Goal: Complete application form

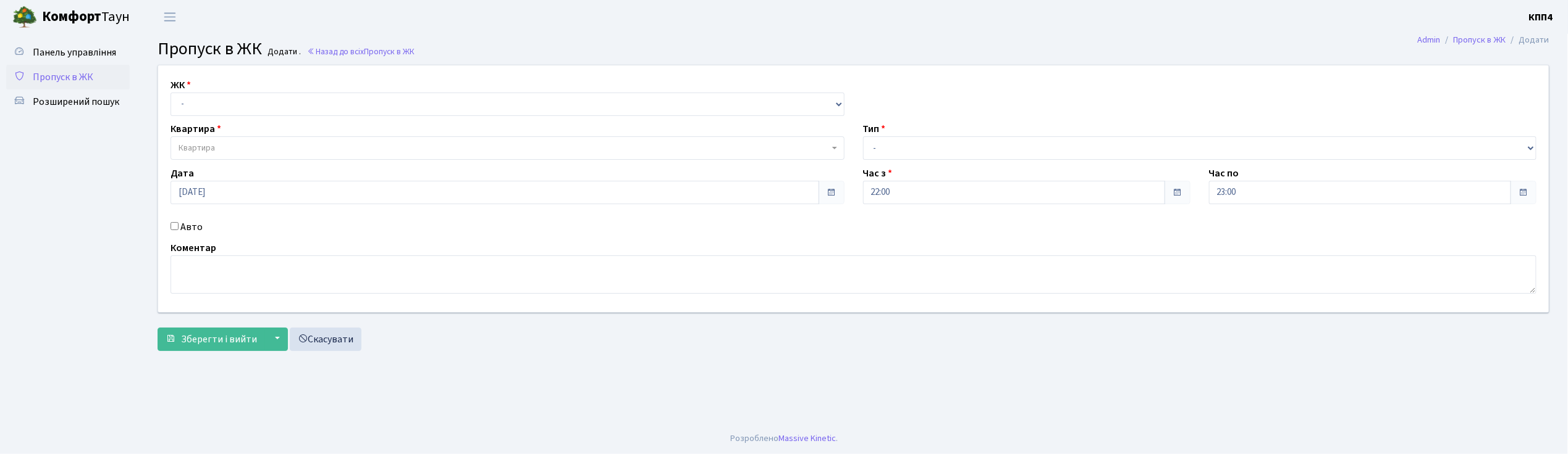
click at [176, 223] on input "Авто" at bounding box center [174, 226] width 8 height 8
checkbox input "true"
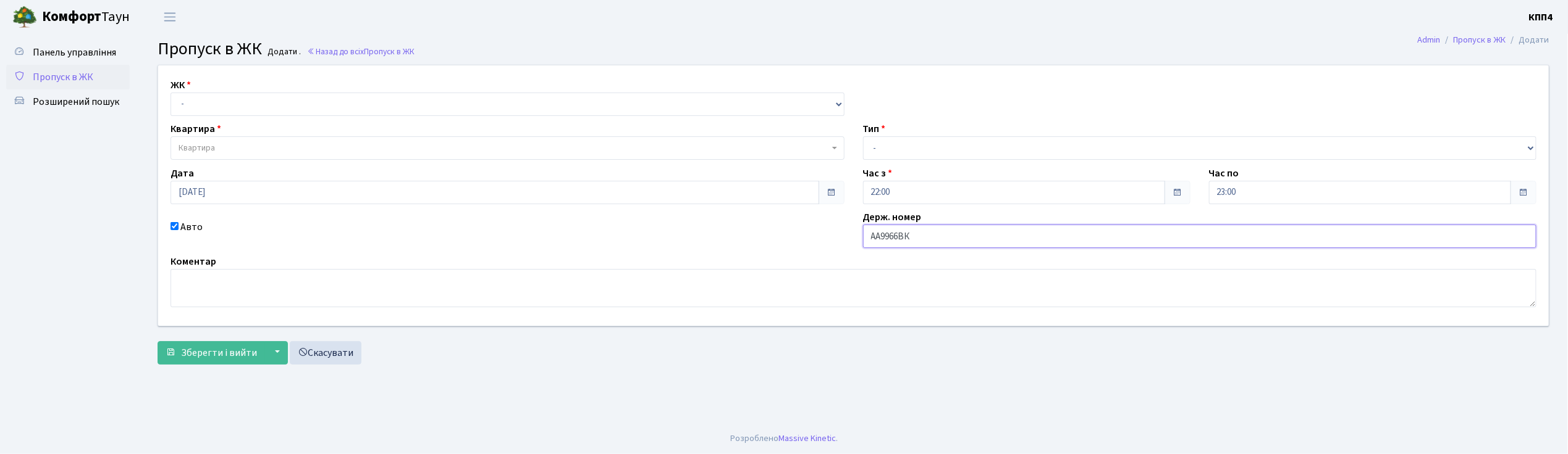
type input "АА9966ВК"
click at [249, 114] on select "- КТ, вул. Регенераторна, 4 КТ2, просп. Соборності, 17 КТ3, вул. Березнева, 16 …" at bounding box center [507, 104] width 674 height 24
select select "271"
click at [170, 93] on select "- КТ, вул. Регенераторна, 4 КТ2, просп. Соборності, 17 КТ3, вул. Березнева, 16 …" at bounding box center [507, 104] width 674 height 24
select select
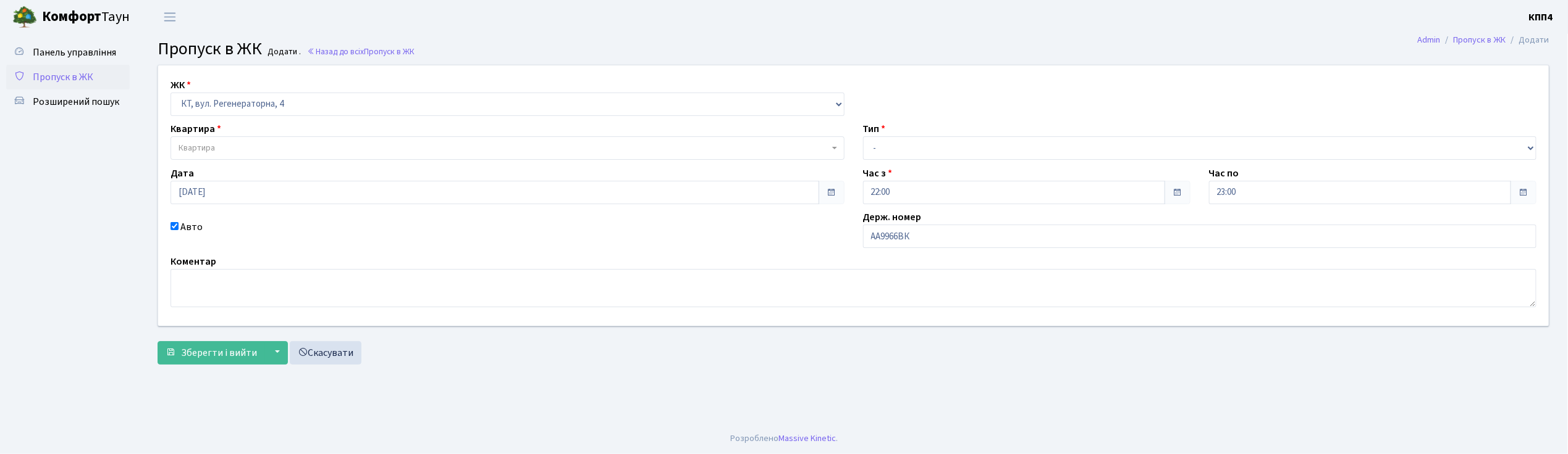
click at [252, 147] on span "Квартира" at bounding box center [504, 148] width 650 height 12
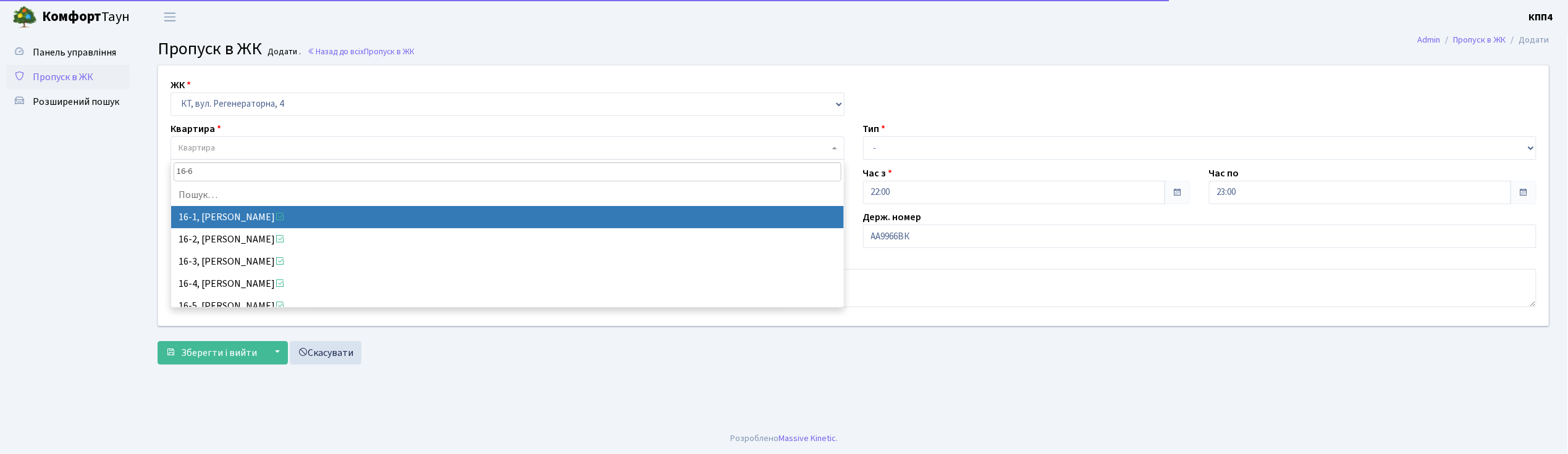
type input "16-68"
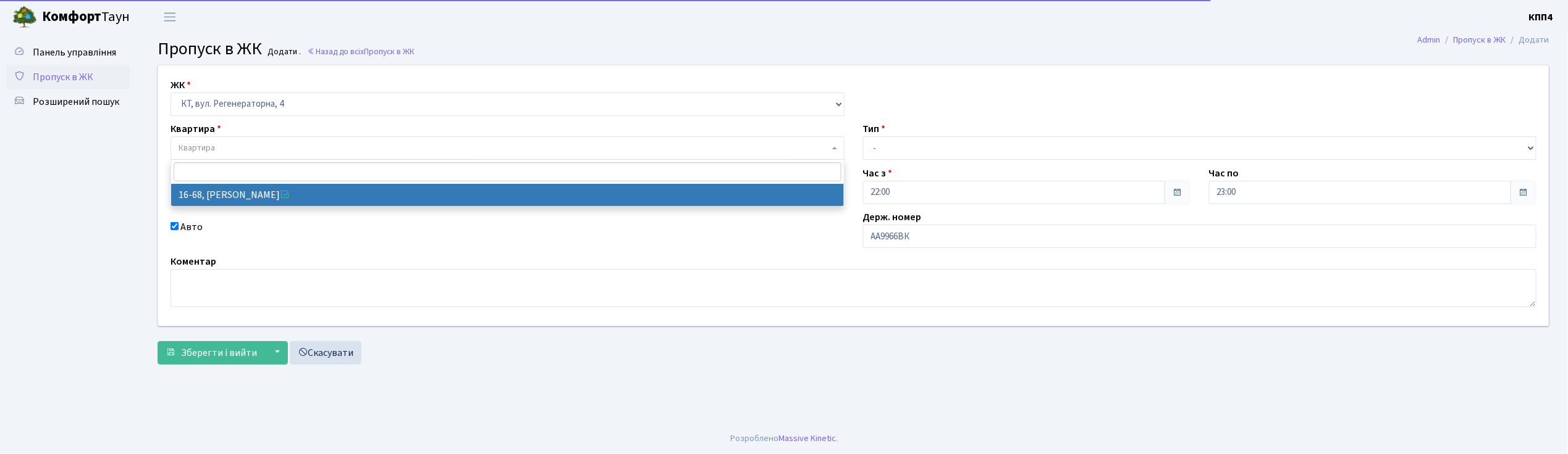
select select "8629"
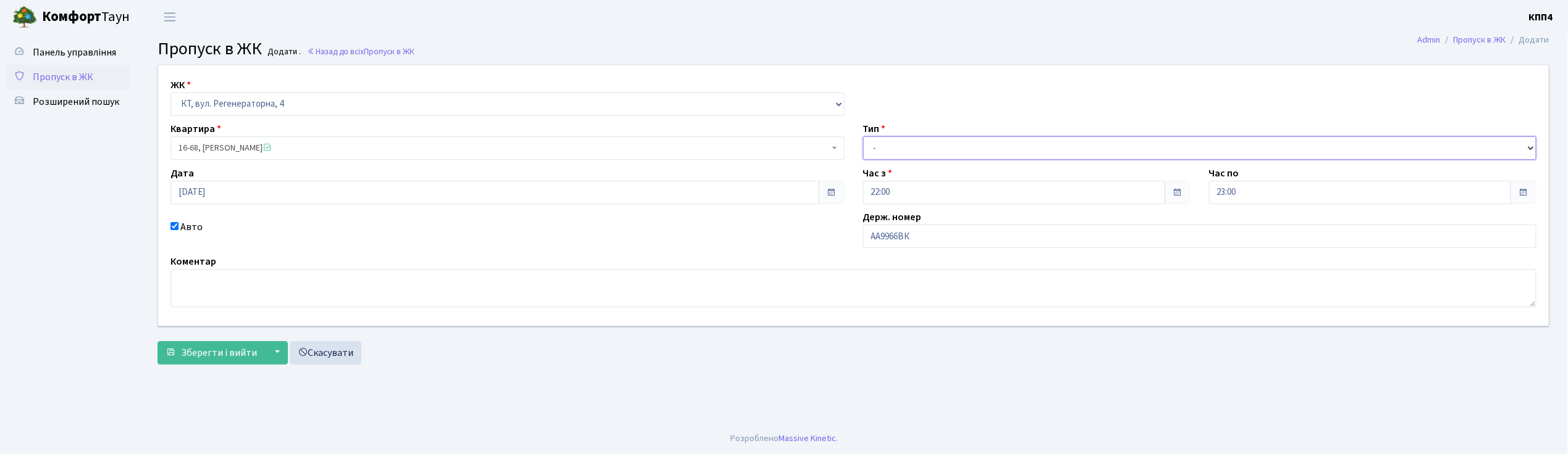
click at [872, 149] on select "- Доставка Таксі Гості Сервіс" at bounding box center [1200, 148] width 674 height 24
select select "2"
click at [863, 137] on select "- Доставка Таксі Гості Сервіс" at bounding box center [1200, 148] width 674 height 24
click at [198, 353] on span "Зберегти і вийти" at bounding box center [219, 353] width 76 height 14
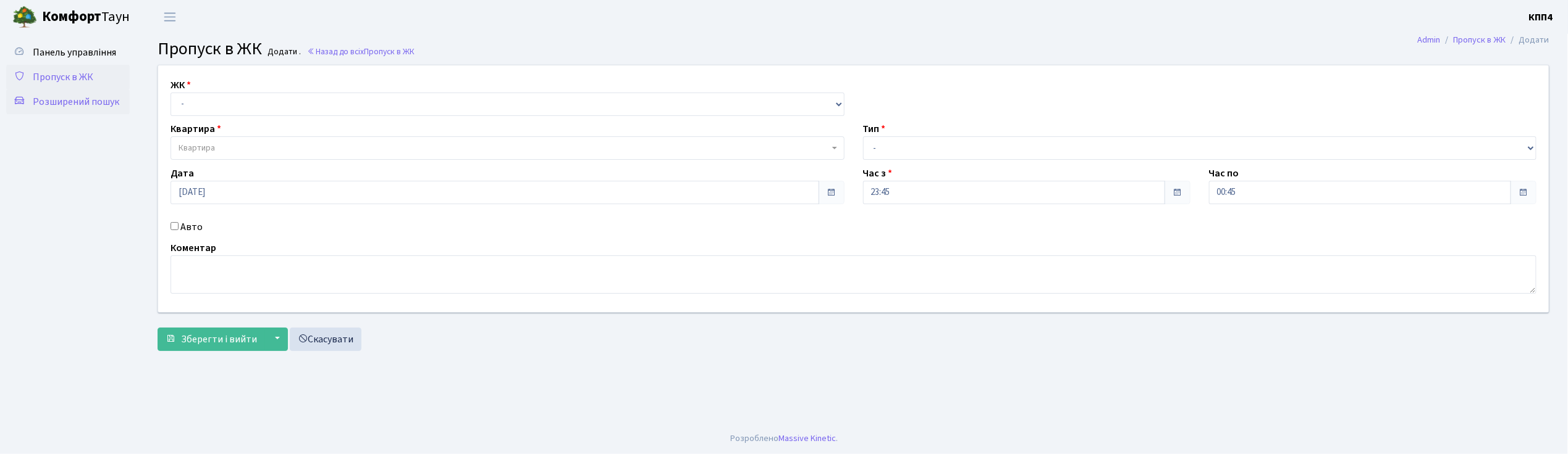
click at [81, 95] on span "Розширений пошук" at bounding box center [76, 102] width 87 height 14
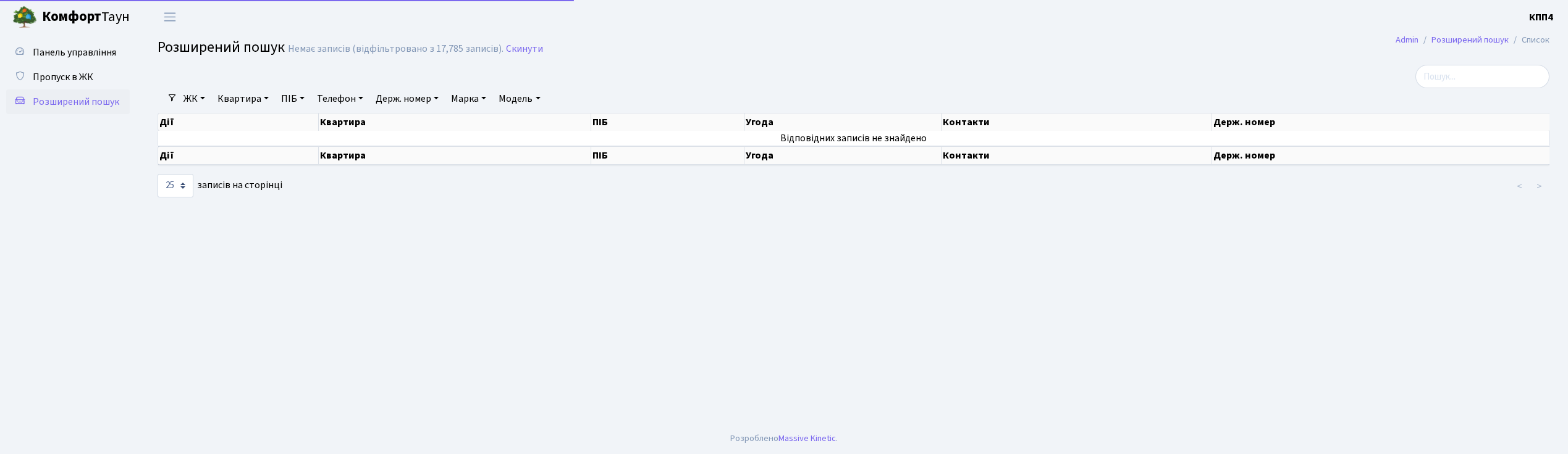
select select "25"
click at [250, 94] on link "Квартира" at bounding box center [243, 99] width 61 height 21
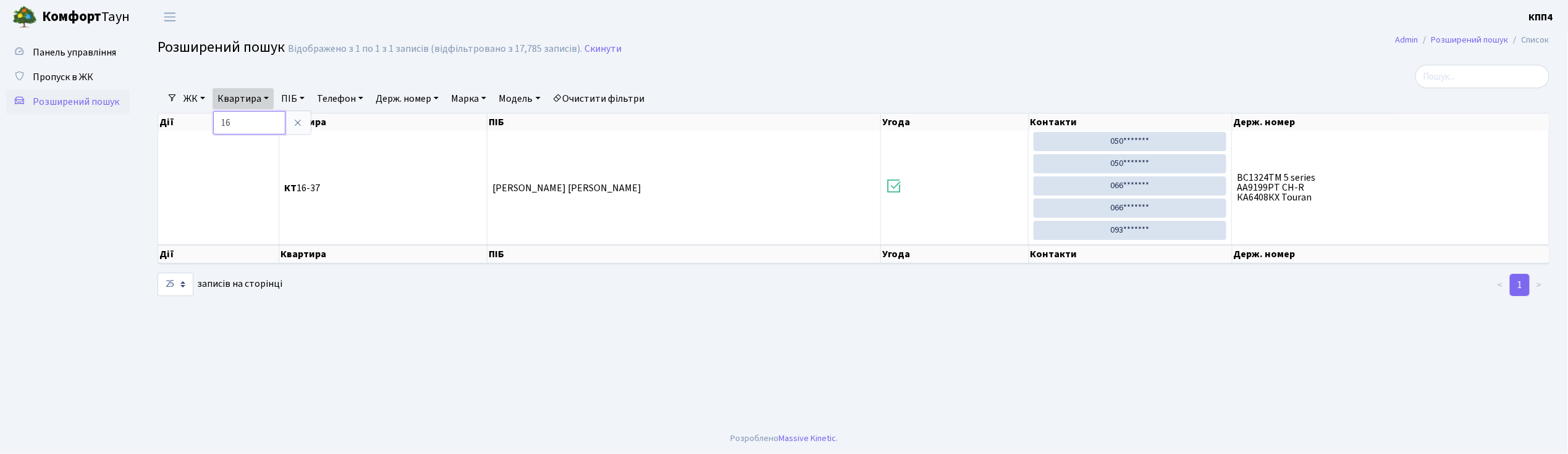
type input "1"
